Goal: Task Accomplishment & Management: Use online tool/utility

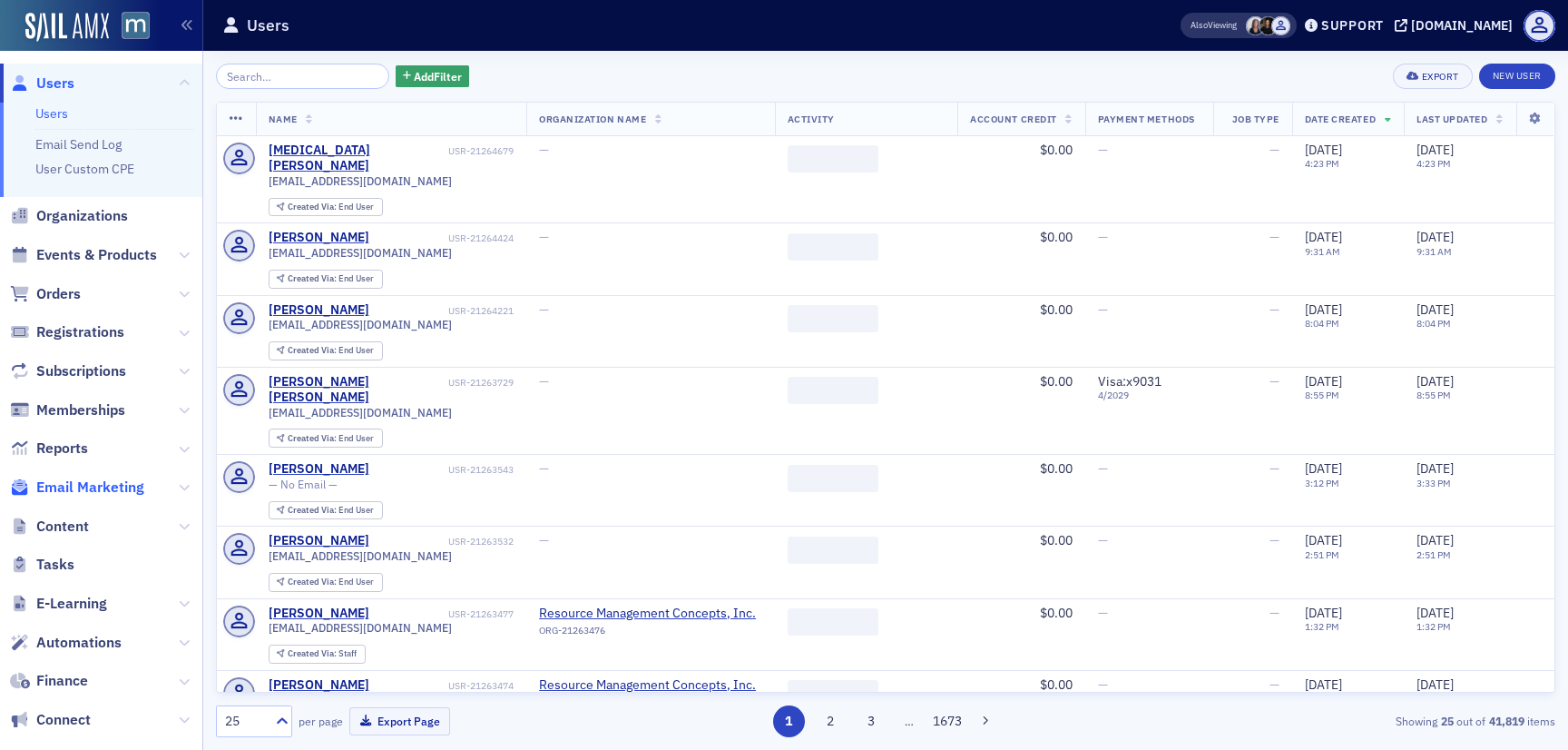
click at [102, 492] on span "Email Marketing" at bounding box center [90, 488] width 108 height 20
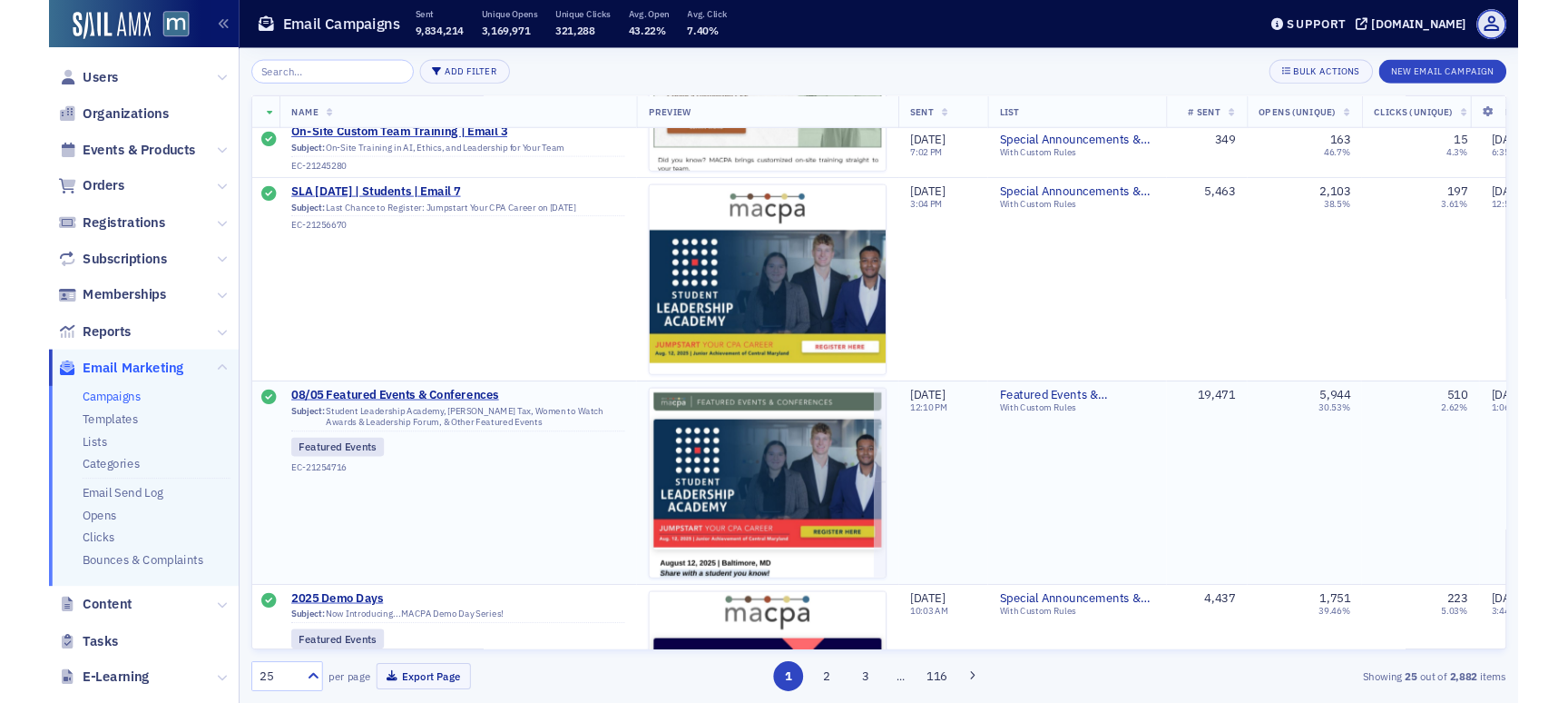
scroll to position [3037, 0]
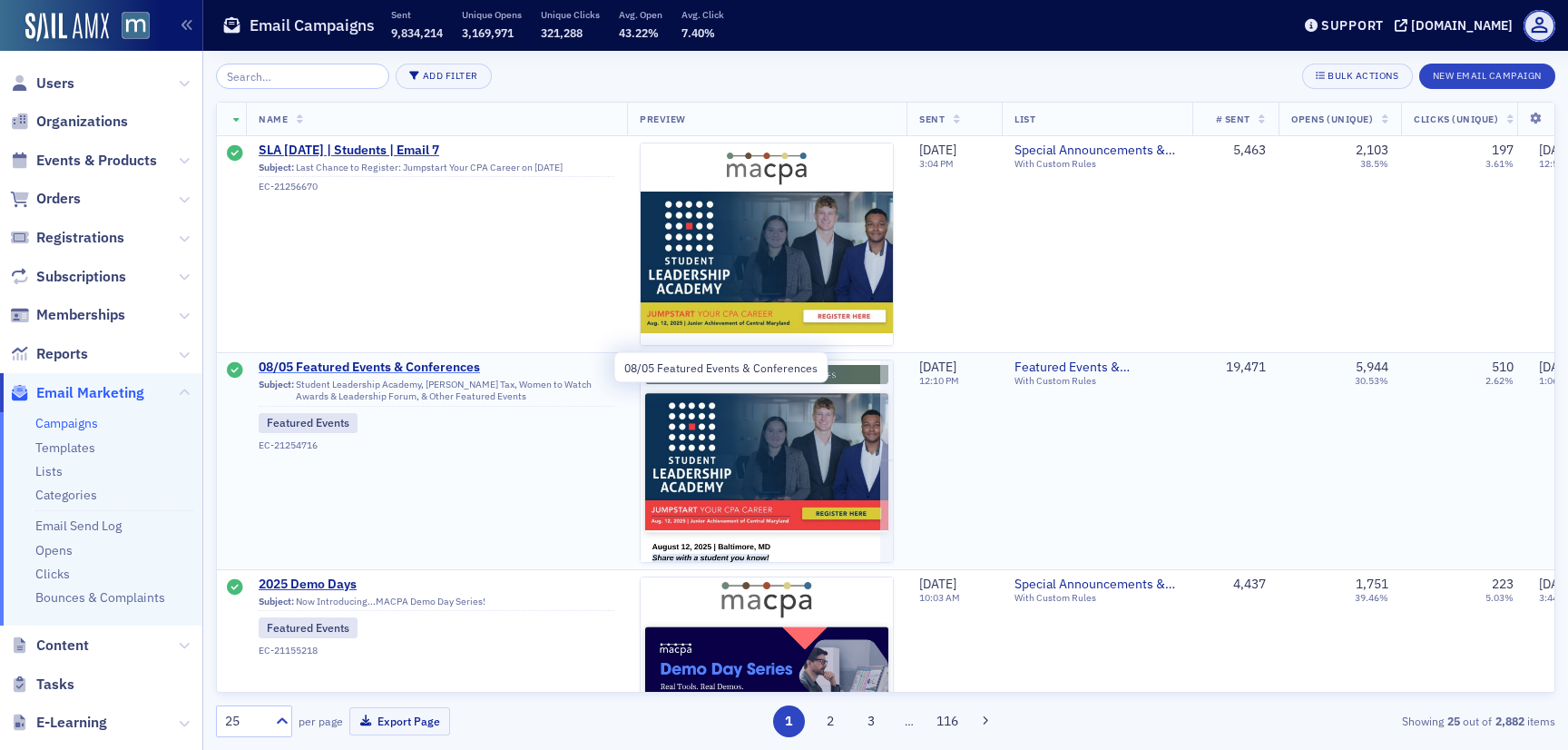
click at [408, 367] on span "08/05 Featured Events & Conferences" at bounding box center [436, 367] width 355 height 17
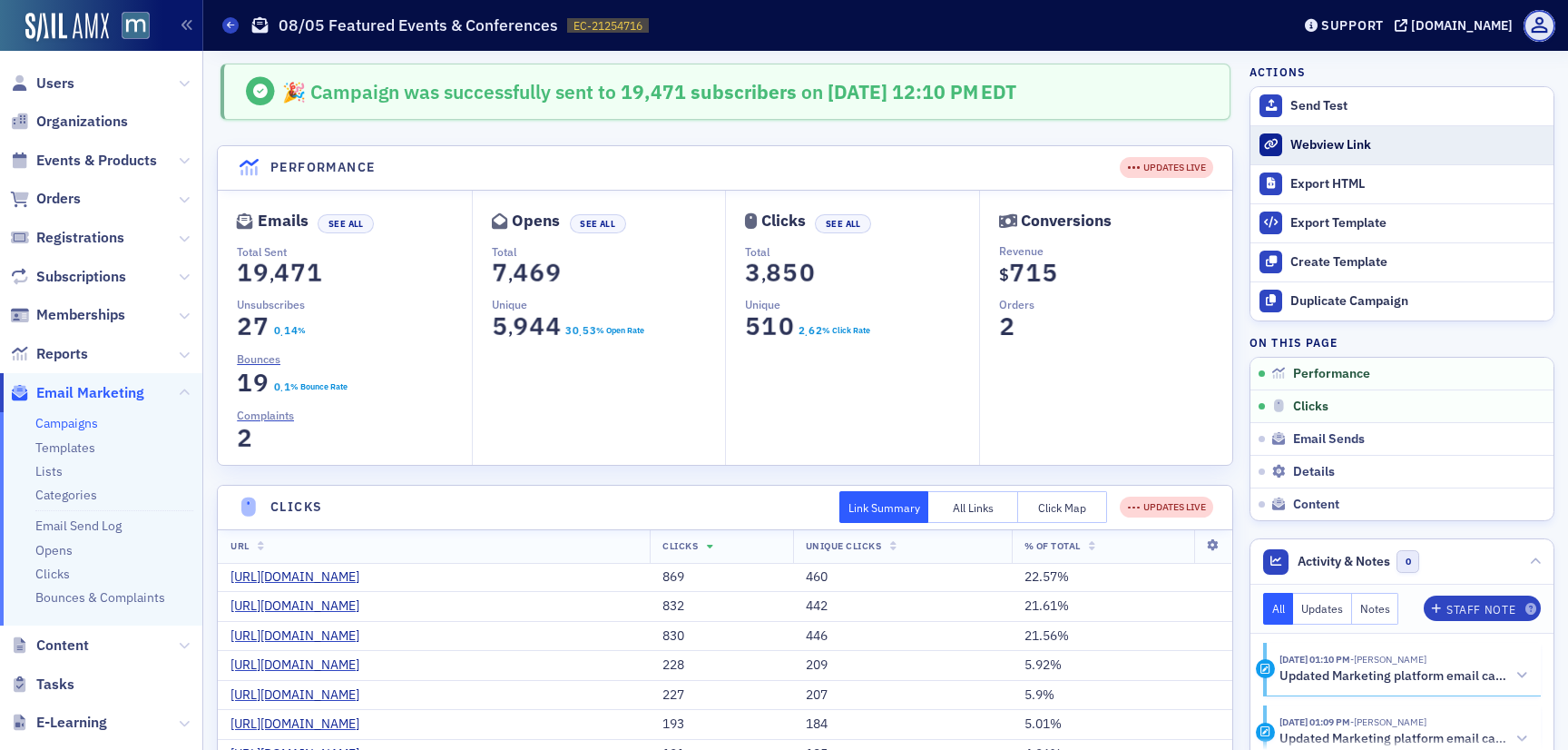
click at [1315, 146] on div "Webview Link" at bounding box center [1417, 145] width 254 height 17
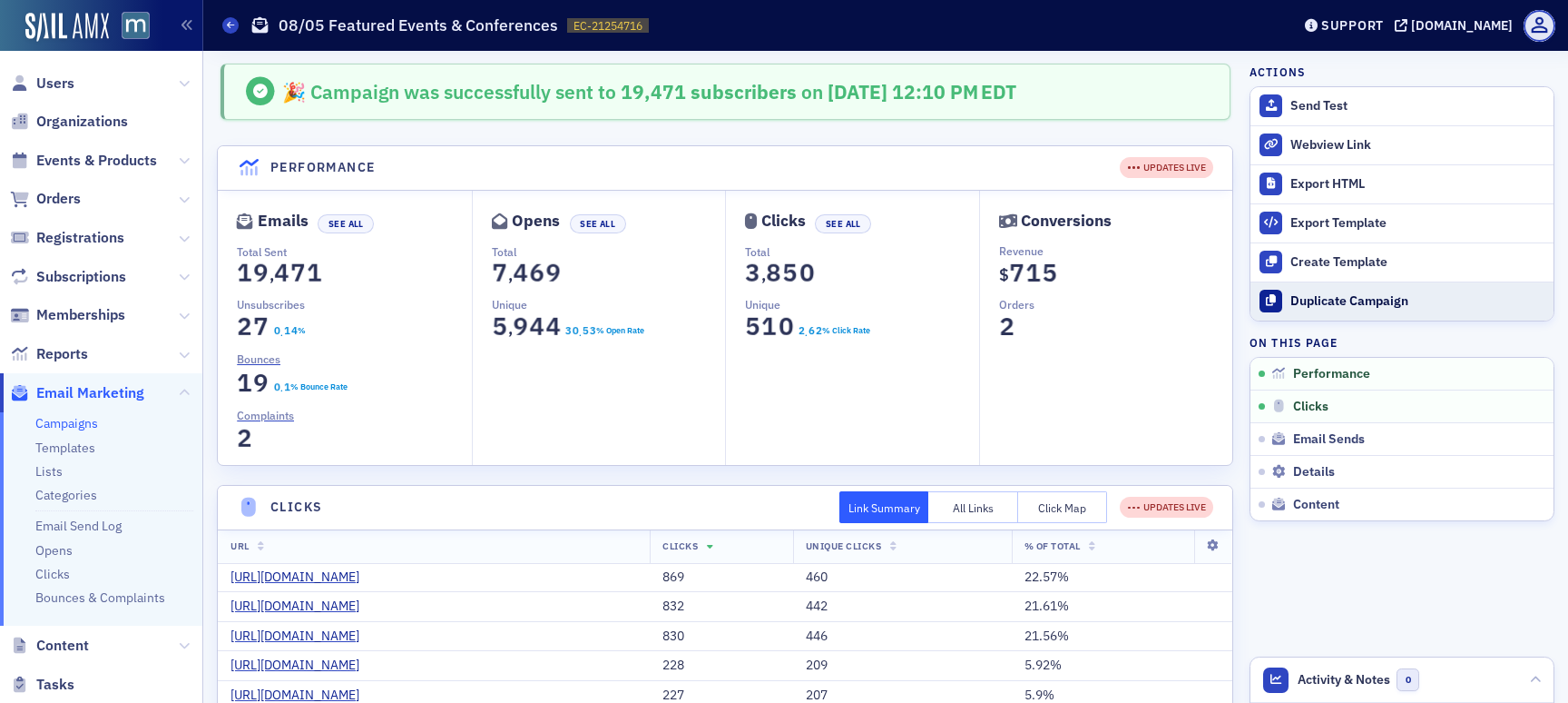
click at [1347, 305] on div "Duplicate Campaign" at bounding box center [1417, 301] width 254 height 17
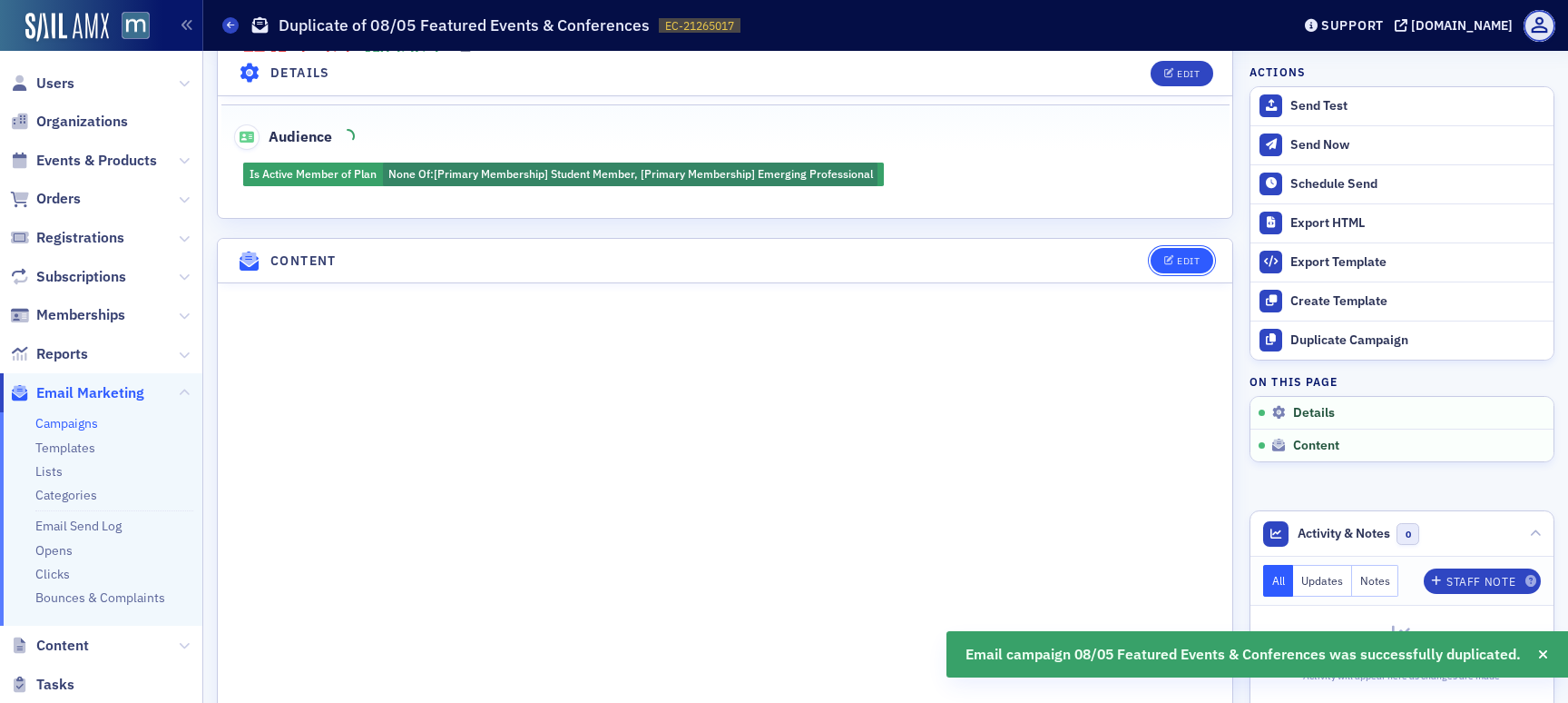
click at [1190, 260] on div "Edit" at bounding box center [1188, 260] width 23 height 10
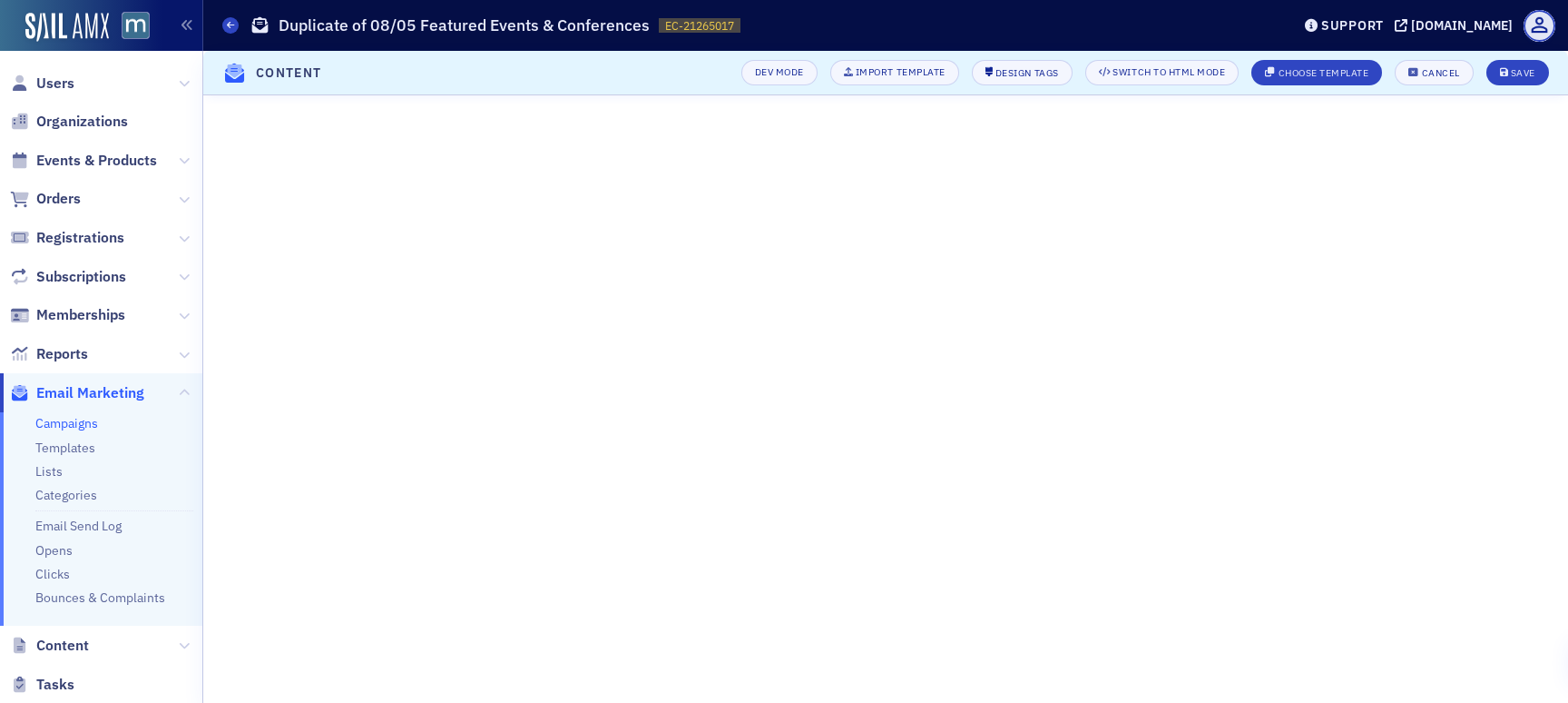
scroll to position [83, 0]
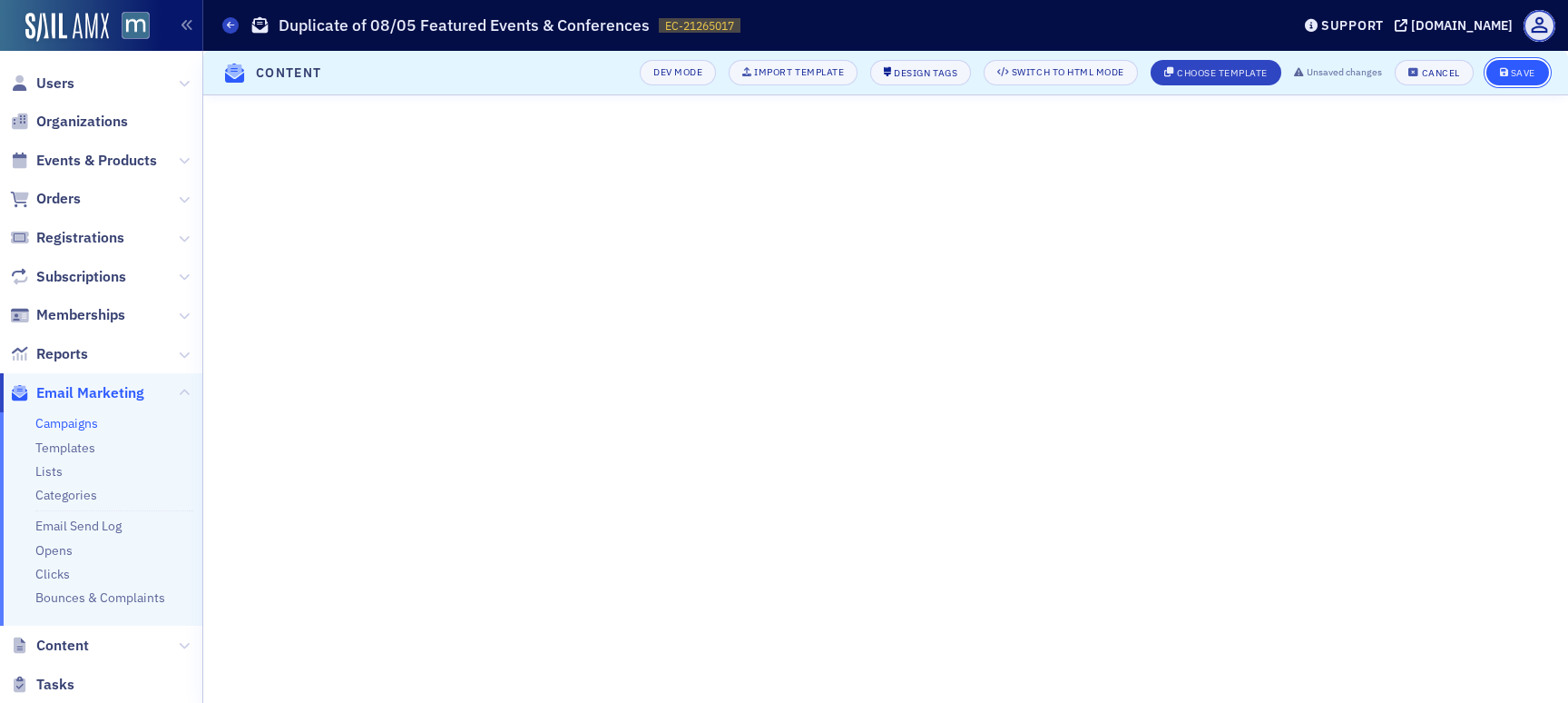
click at [1526, 76] on div "Save" at bounding box center [1523, 73] width 24 height 10
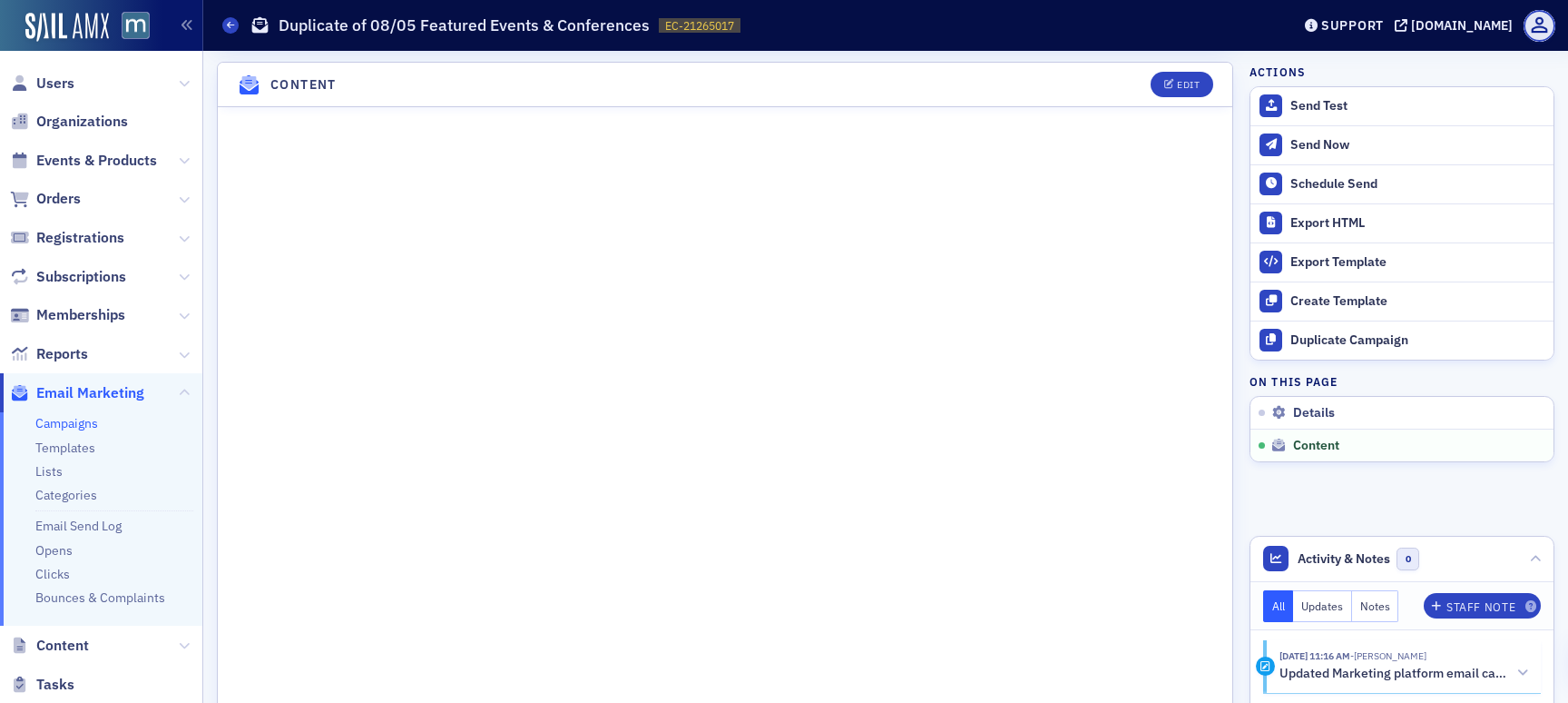
scroll to position [0, 0]
